Goal: Task Accomplishment & Management: Use online tool/utility

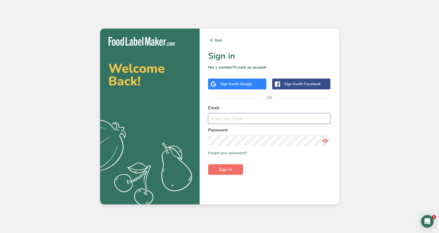
type input "[PERSON_NAME][EMAIL_ADDRESS][DOMAIN_NAME]"
click at [229, 169] on span "Sign in" at bounding box center [225, 169] width 13 height 6
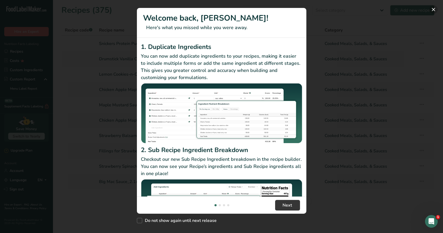
click at [432, 10] on button "New Features" at bounding box center [433, 9] width 8 height 8
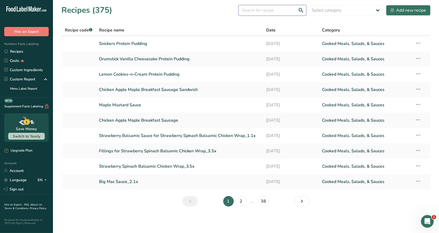
click at [253, 9] on input "text" at bounding box center [272, 10] width 68 height 11
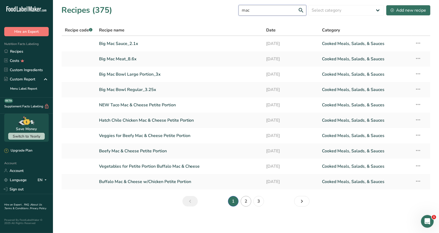
type input "mac"
click at [247, 201] on link "2" at bounding box center [246, 201] width 11 height 11
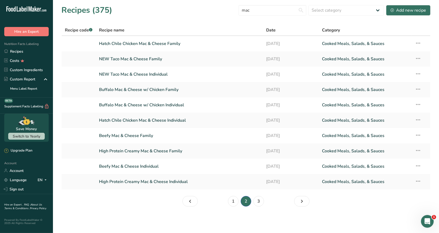
click at [245, 200] on li "2" at bounding box center [246, 201] width 13 height 11
click at [150, 181] on link "High Protein Creamy Mac & Cheese Individual" at bounding box center [179, 181] width 161 height 11
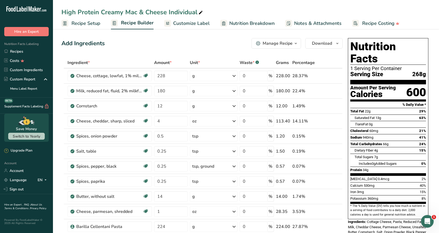
click at [93, 24] on span "Recipe Setup" at bounding box center [85, 23] width 29 height 7
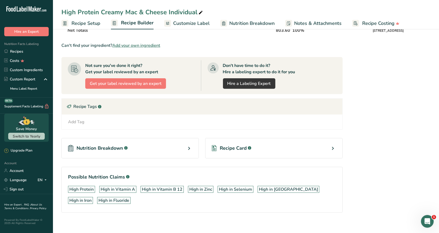
scroll to position [250, 0]
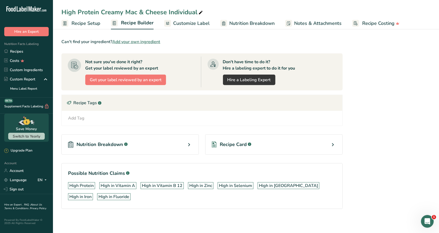
click at [333, 143] on icon at bounding box center [332, 145] width 6 height 10
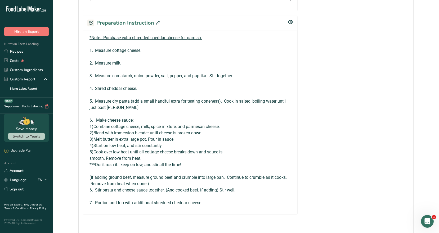
scroll to position [356, 0]
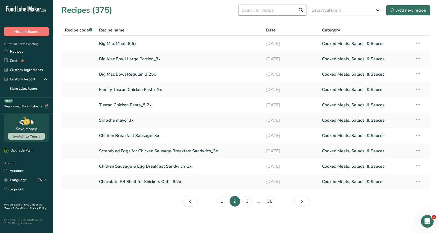
click at [259, 11] on input "text" at bounding box center [272, 10] width 68 height 11
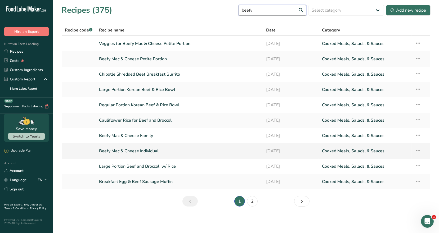
type input "beefy"
click at [170, 150] on link "Beefy Mac & Cheese Individual" at bounding box center [179, 151] width 161 height 11
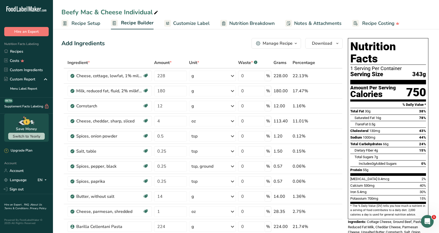
click at [92, 24] on span "Recipe Setup" at bounding box center [85, 23] width 29 height 7
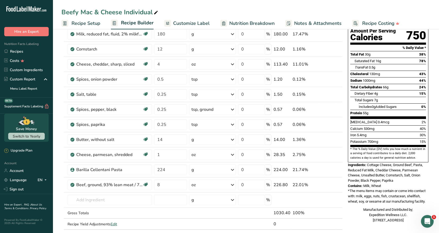
scroll to position [58, 0]
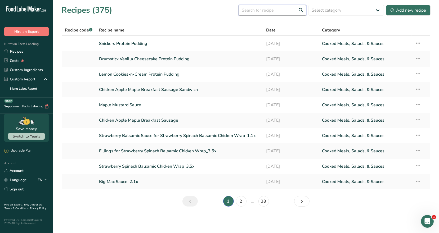
click at [245, 10] on input "text" at bounding box center [272, 10] width 68 height 11
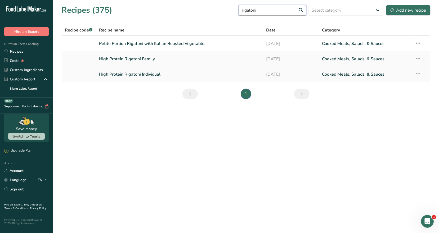
type input "rigatoni"
click at [117, 75] on link "High Protein Rigatoni Individual" at bounding box center [179, 74] width 161 height 11
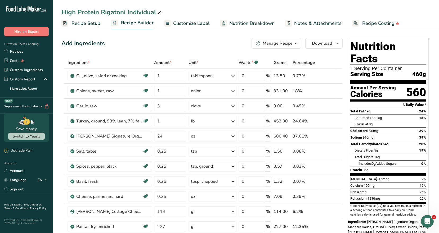
click at [87, 24] on span "Recipe Setup" at bounding box center [85, 23] width 29 height 7
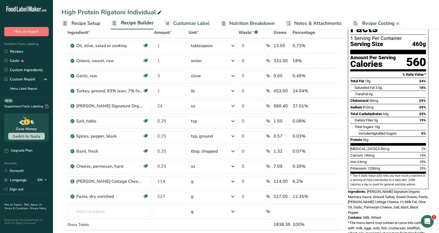
scroll to position [34, 0]
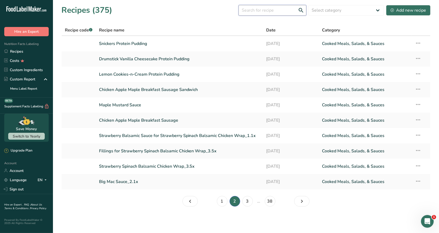
drag, startPoint x: 180, startPoint y: 2, endPoint x: 251, endPoint y: 10, distance: 71.5
click at [251, 10] on input "text" at bounding box center [272, 10] width 68 height 11
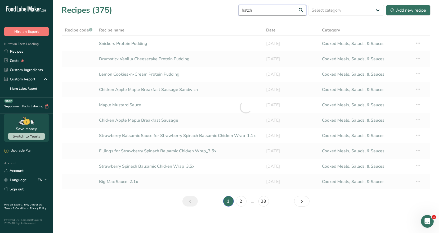
type input "hatch"
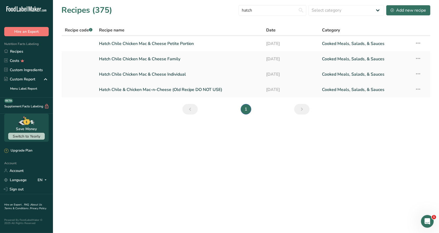
click at [180, 76] on link "Hatch Chile Chicken Mac & Cheese Individual" at bounding box center [179, 74] width 161 height 11
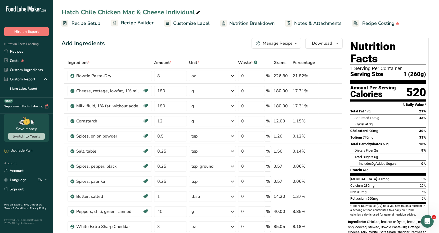
click at [90, 22] on span "Recipe Setup" at bounding box center [85, 23] width 29 height 7
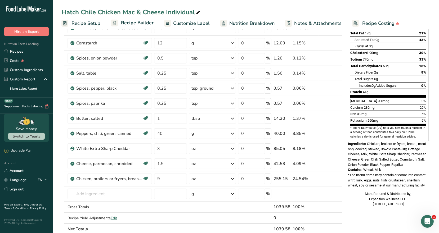
scroll to position [79, 0]
